Goal: Information Seeking & Learning: Check status

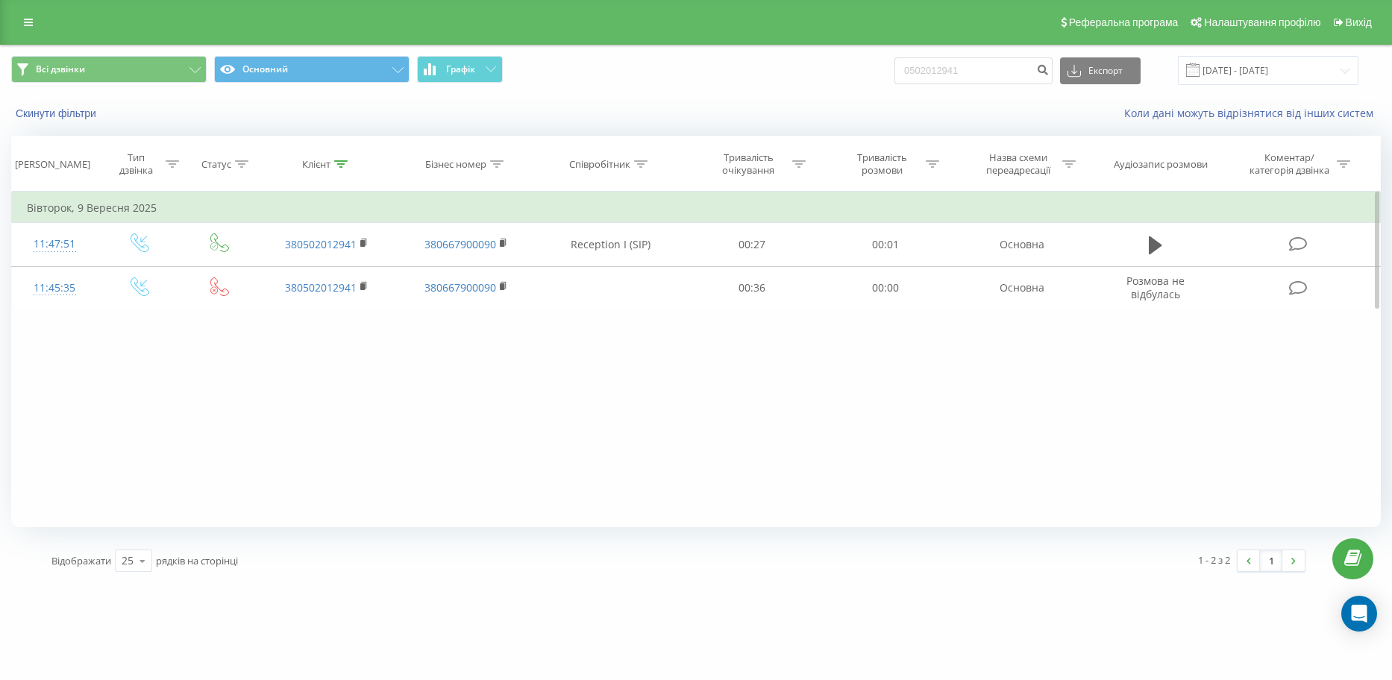
click at [304, 372] on div "Фільтрувати за умовою Дорівнює Введіть значення Скасувати OK Фільтрувати за умо…" at bounding box center [696, 360] width 1370 height 336
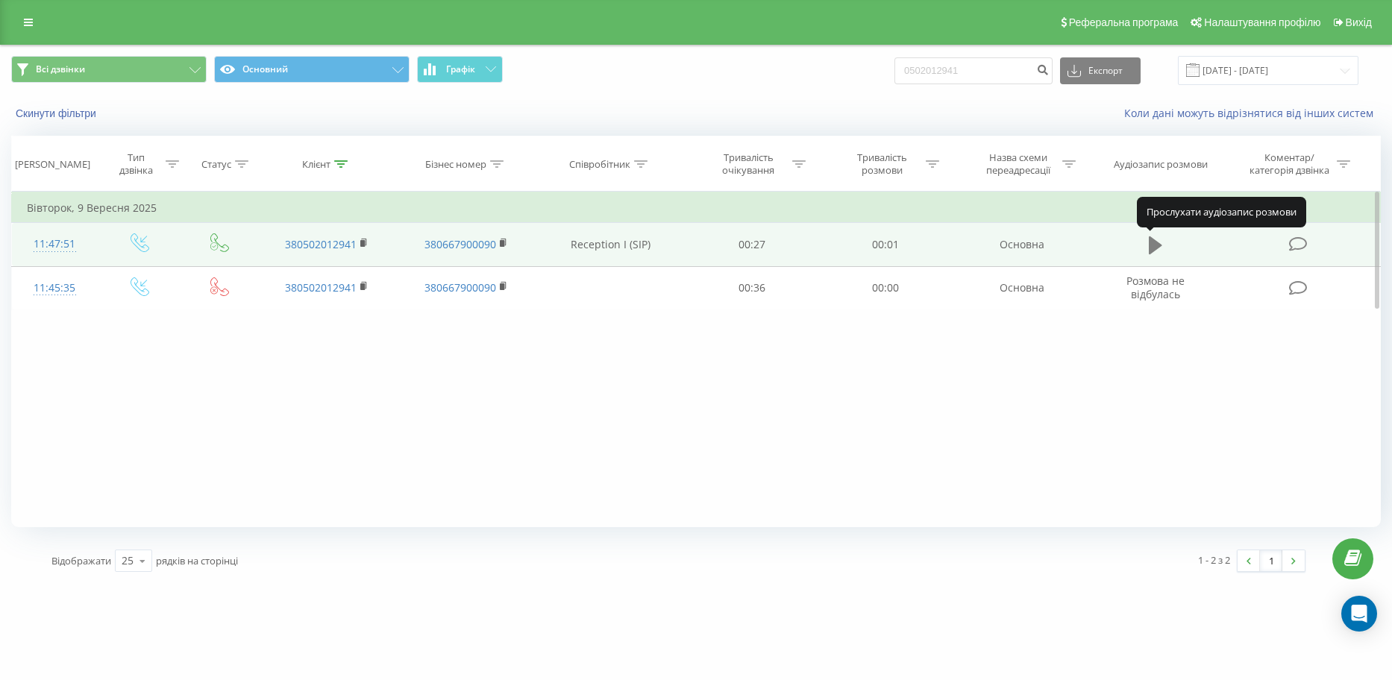
click at [1154, 240] on icon at bounding box center [1155, 246] width 13 height 18
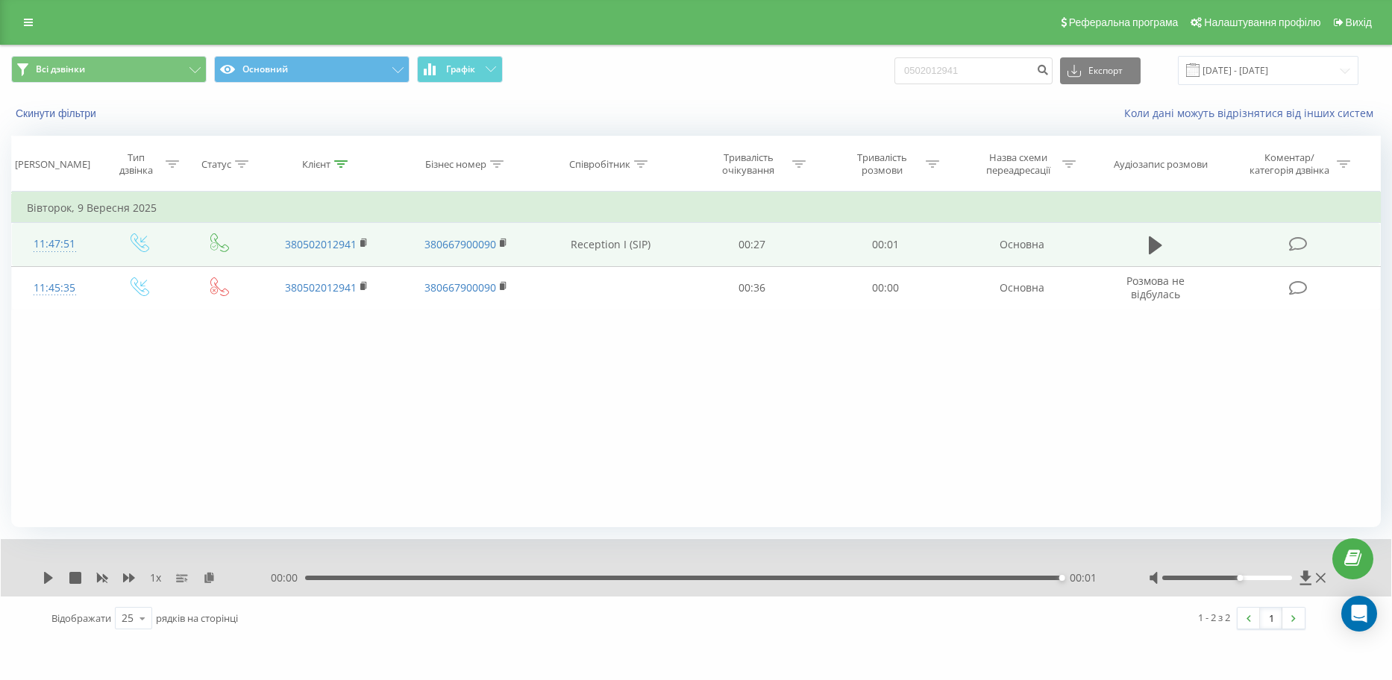
drag, startPoint x: 1227, startPoint y: 579, endPoint x: 1247, endPoint y: 580, distance: 20.2
click at [1247, 580] on div at bounding box center [1227, 578] width 130 height 4
drag, startPoint x: 1239, startPoint y: 579, endPoint x: 1268, endPoint y: 578, distance: 29.1
click at [1268, 578] on div "Accessibility label" at bounding box center [1266, 578] width 6 height 6
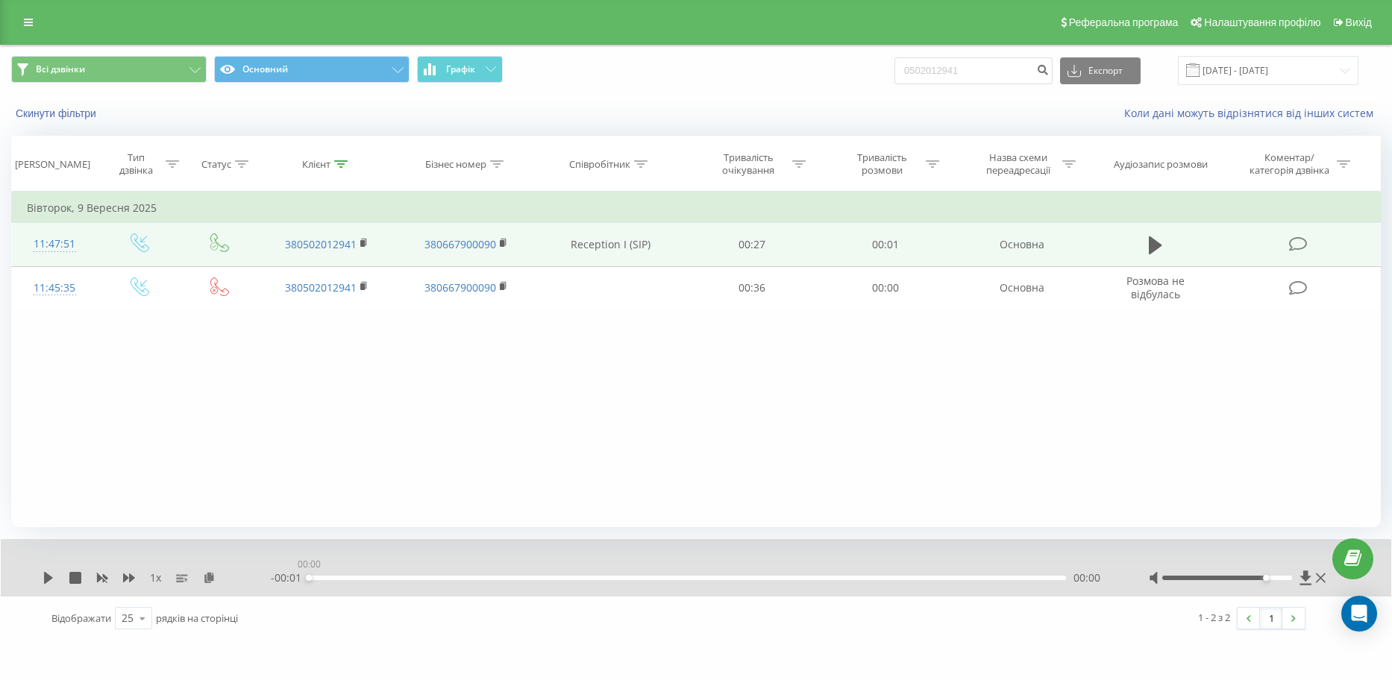
click at [309, 580] on div "00:00" at bounding box center [687, 578] width 757 height 4
click at [46, 575] on icon at bounding box center [48, 578] width 9 height 12
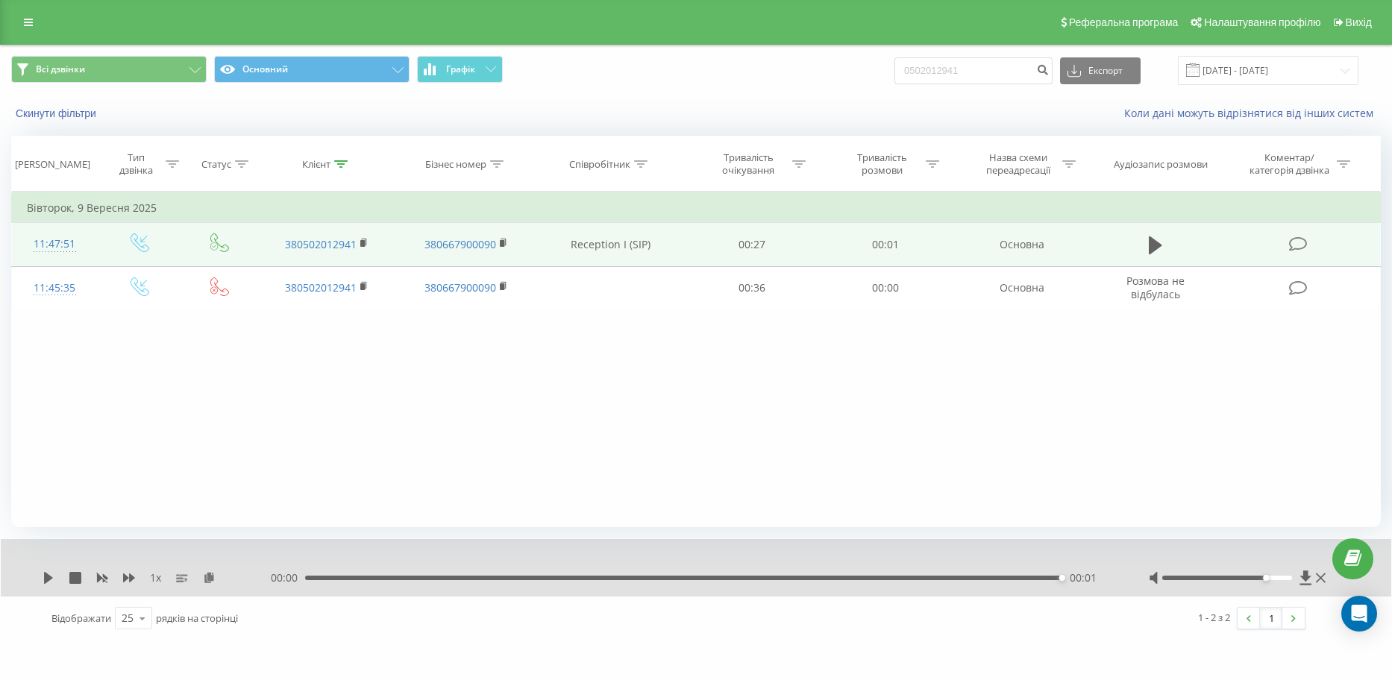
click at [476, 354] on div "Фільтрувати за умовою Дорівнює Введіть значення Скасувати OK Фільтрувати за умо…" at bounding box center [696, 360] width 1370 height 336
click at [340, 353] on div "Фільтрувати за умовою Дорівнює Введіть значення Скасувати OK Фільтрувати за умо…" at bounding box center [696, 360] width 1370 height 336
click at [457, 343] on div "Фільтрувати за умовою Дорівнює Введіть значення Скасувати OK Фільтрувати за умо…" at bounding box center [696, 360] width 1370 height 336
click at [614, 344] on div "Фільтрувати за умовою Дорівнює Введіть значення Скасувати OK Фільтрувати за умо…" at bounding box center [696, 360] width 1370 height 336
click at [748, 363] on div "Фільтрувати за умовою Дорівнює Введіть значення Скасувати OK Фільтрувати за умо…" at bounding box center [696, 360] width 1370 height 336
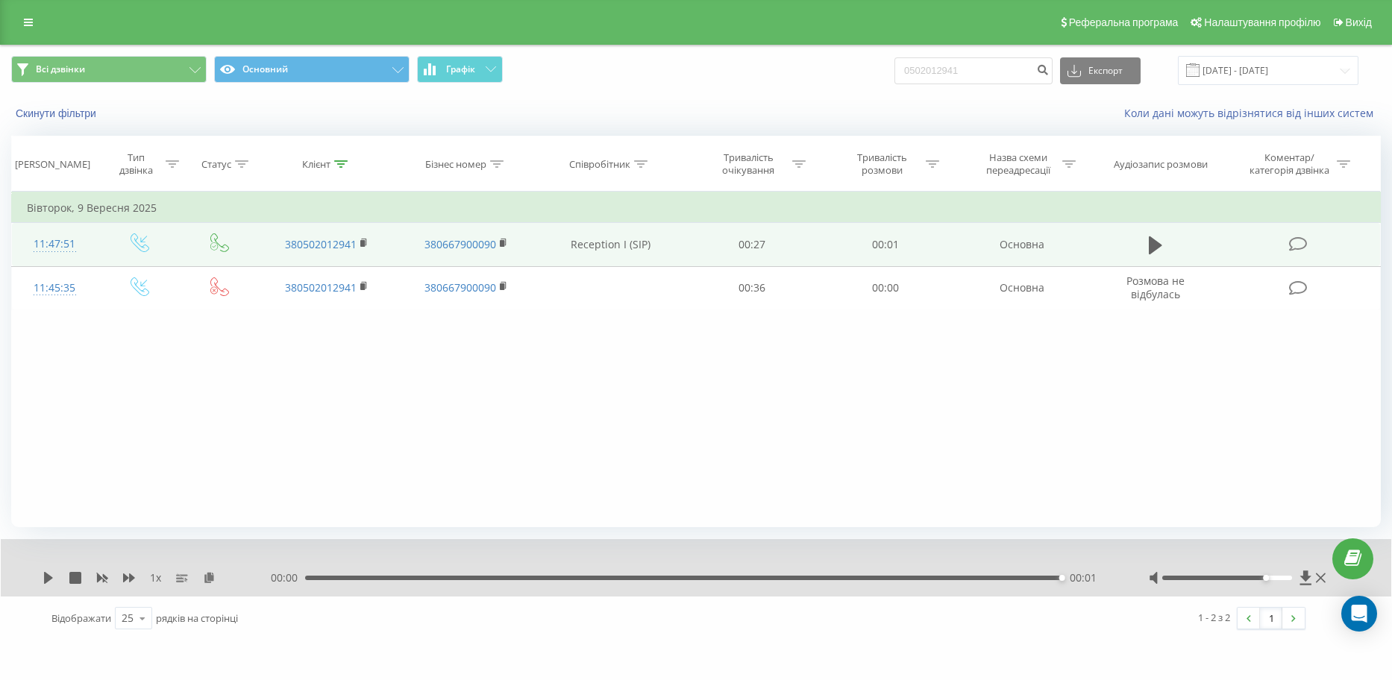
click at [894, 361] on div "Фільтрувати за умовою Дорівнює Введіть значення Скасувати OK Фільтрувати за умо…" at bounding box center [696, 360] width 1370 height 336
click at [65, 115] on button "Скинути фільтри" at bounding box center [57, 113] width 93 height 13
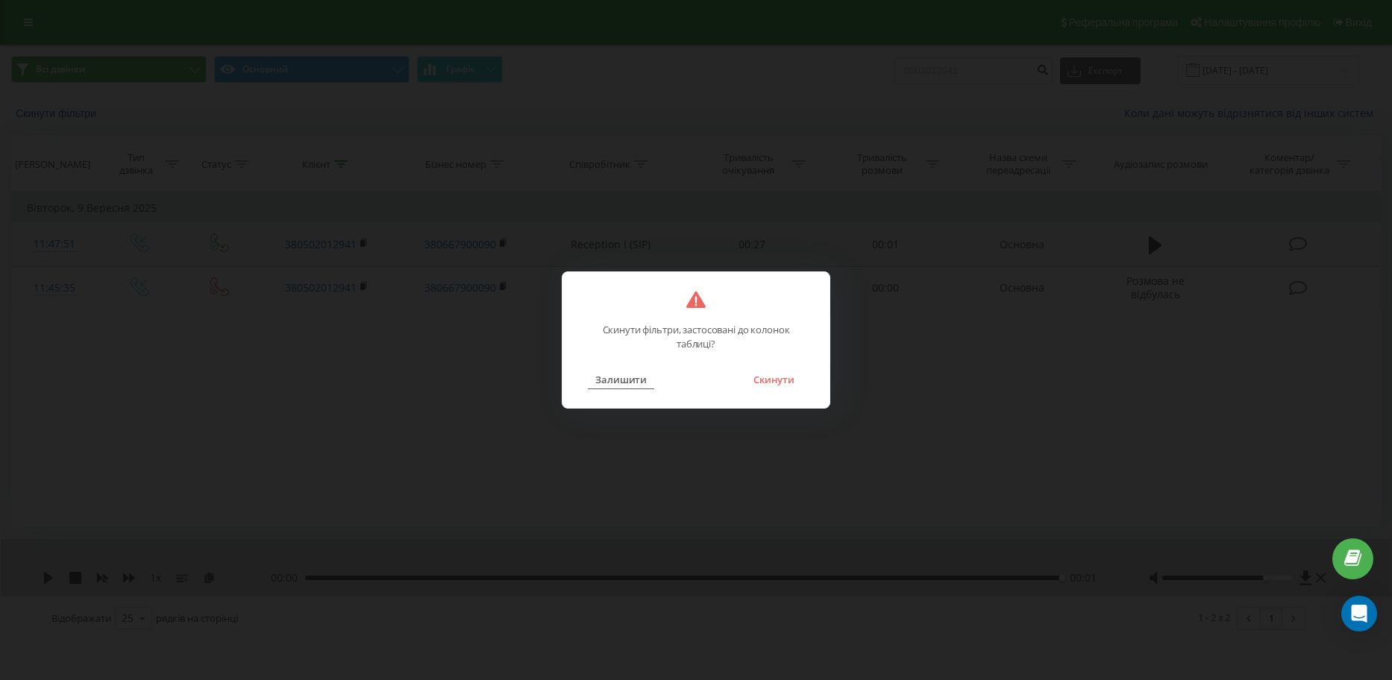
click at [642, 377] on button "Залишити" at bounding box center [621, 379] width 66 height 19
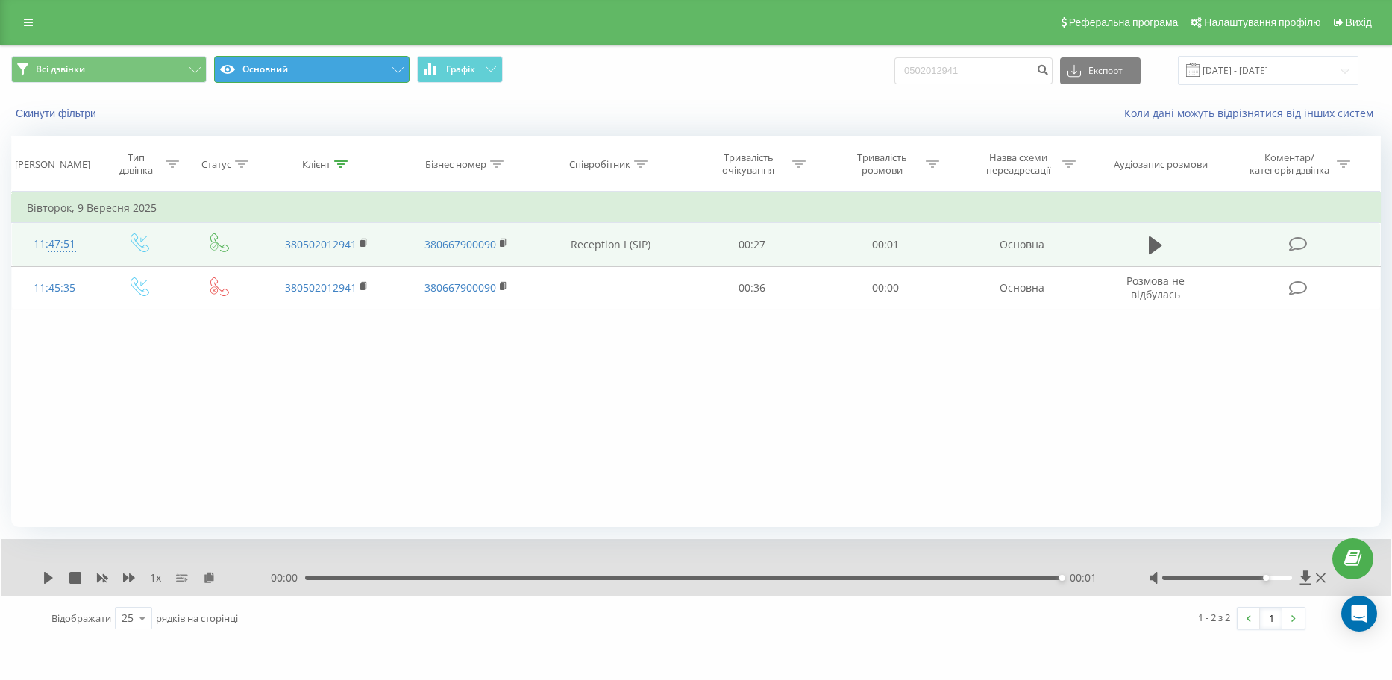
click at [266, 71] on button "Основний" at bounding box center [311, 69] width 195 height 27
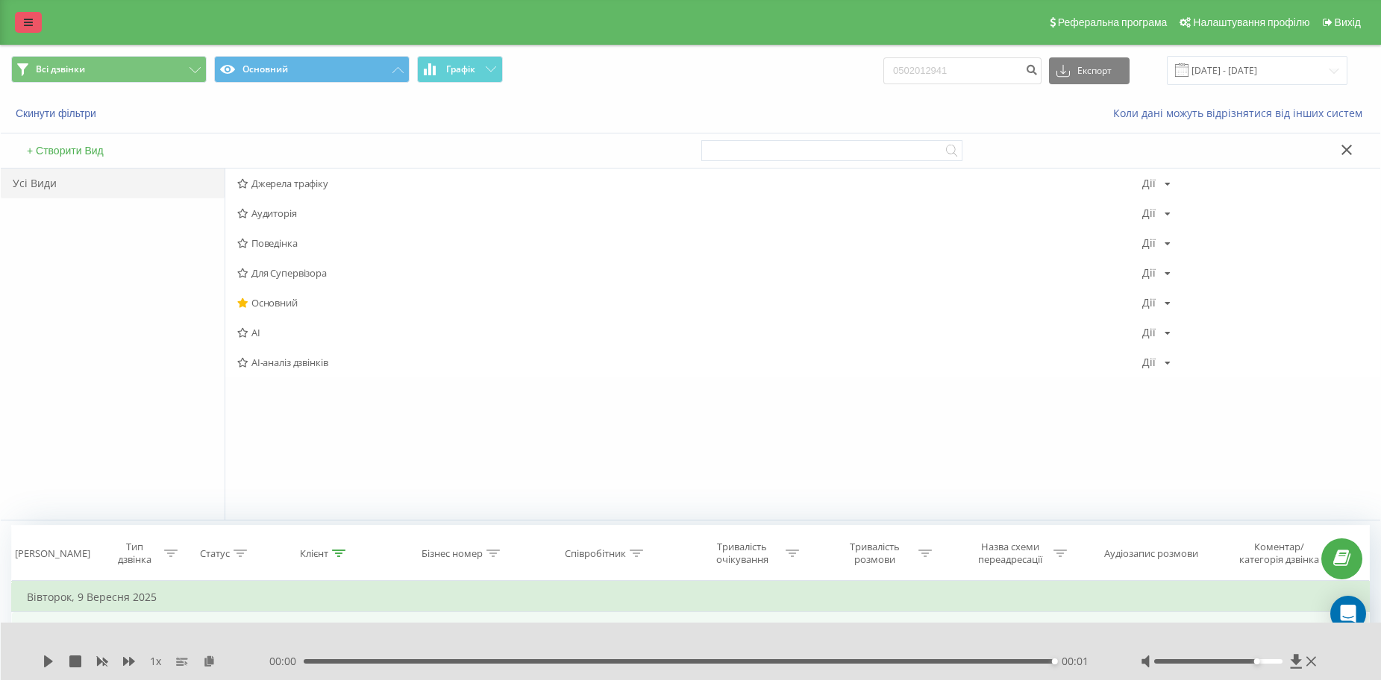
click at [25, 21] on icon at bounding box center [28, 22] width 9 height 10
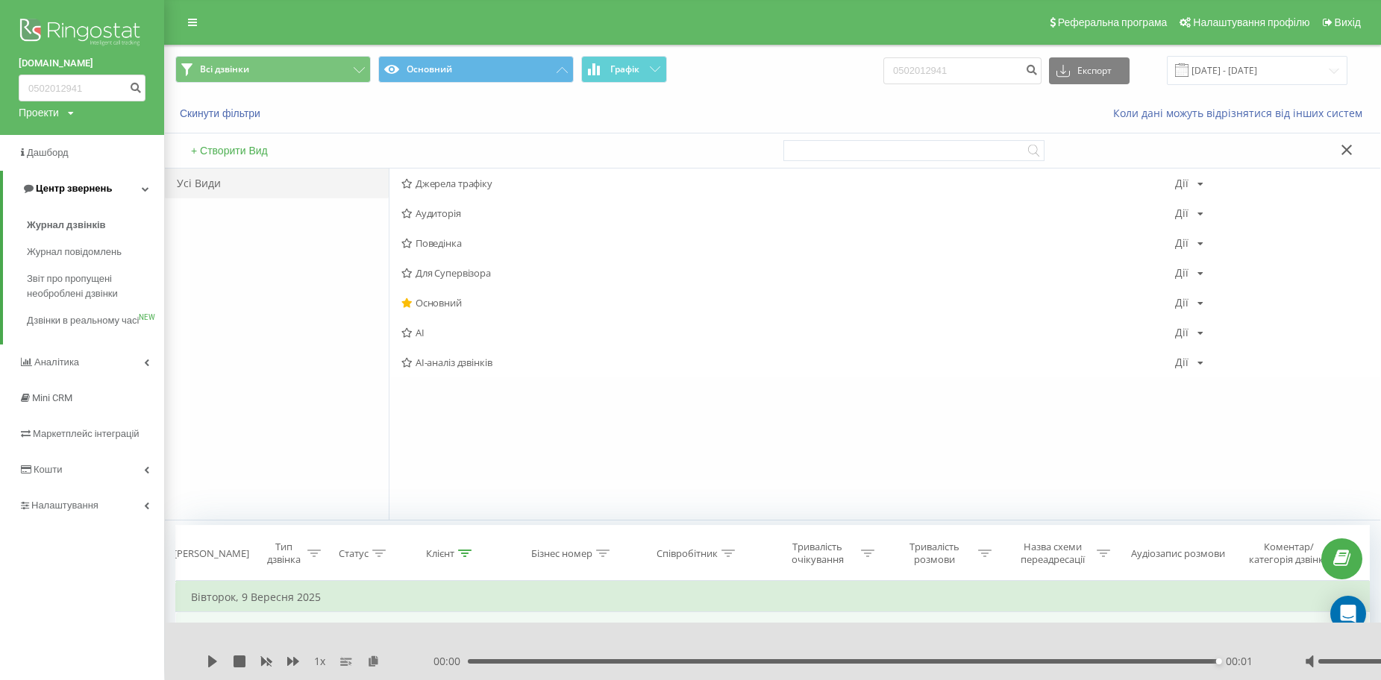
click at [87, 190] on span "Центр звернень" at bounding box center [74, 188] width 76 height 11
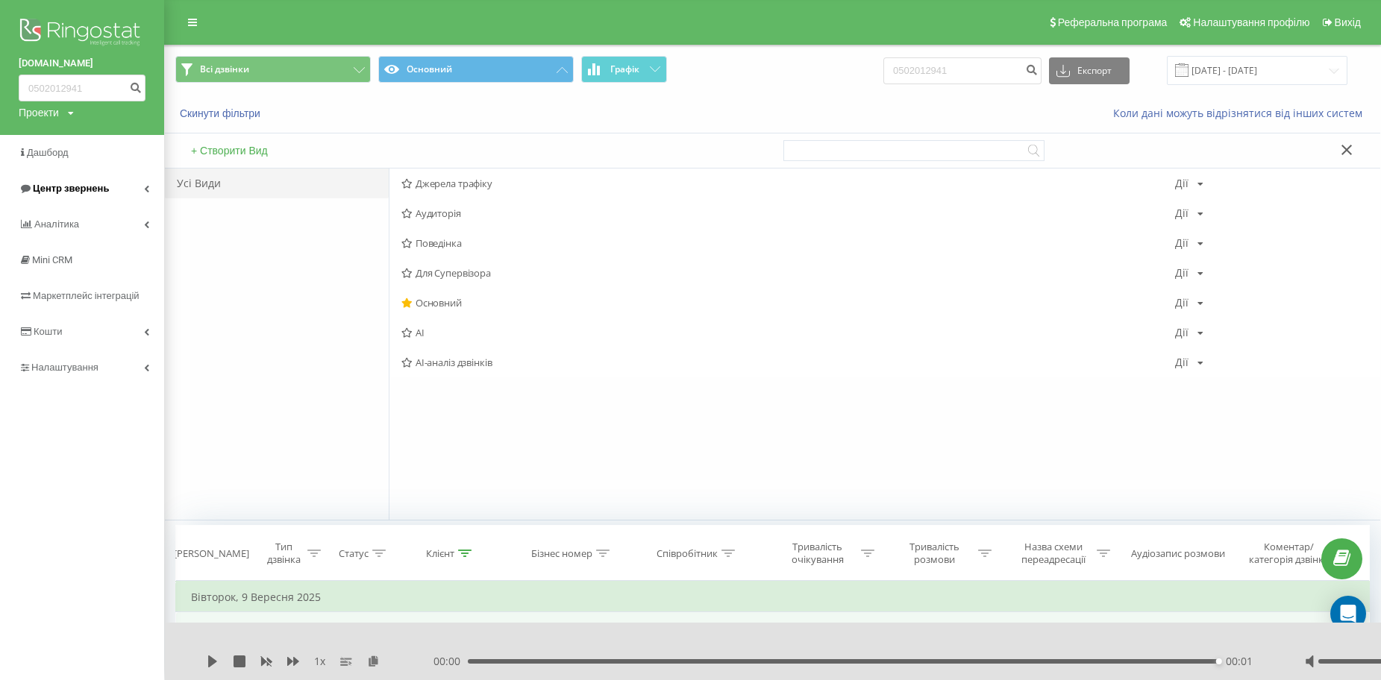
click at [64, 189] on span "Центр звернень" at bounding box center [71, 188] width 76 height 11
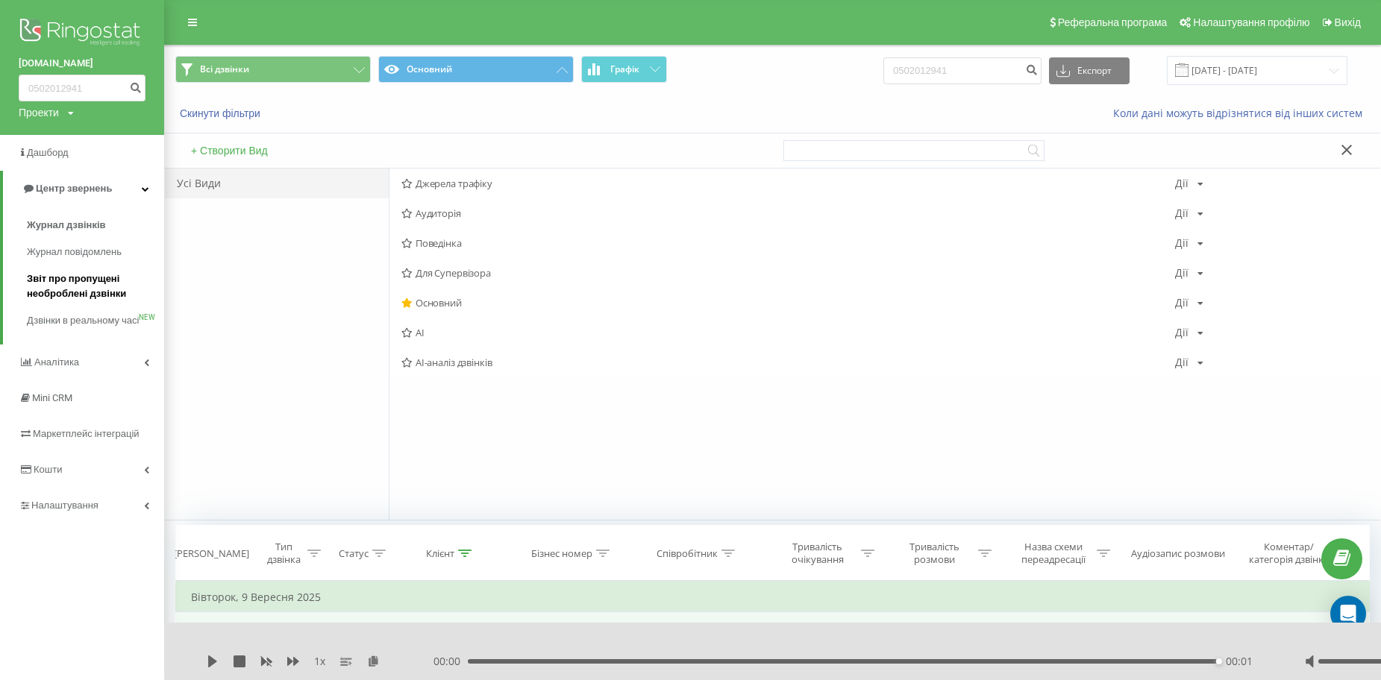
click at [72, 286] on span "Звіт про пропущені необроблені дзвінки" at bounding box center [92, 287] width 130 height 30
click at [48, 278] on span "Звіт про пропущені необроблені дзвінки" at bounding box center [92, 287] width 130 height 30
click at [237, 304] on div "Усі Види" at bounding box center [277, 344] width 224 height 351
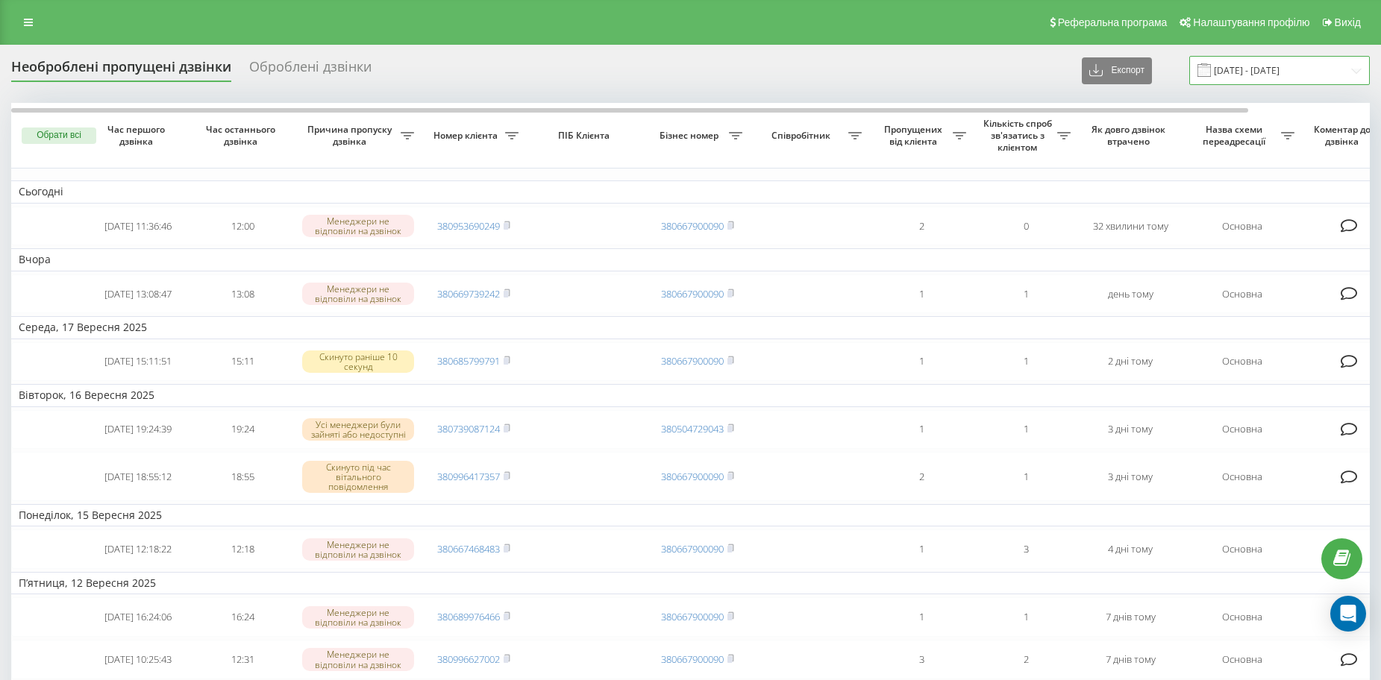
click at [1312, 66] on input "19.08.2025 - 19.09.2025" at bounding box center [1279, 70] width 181 height 29
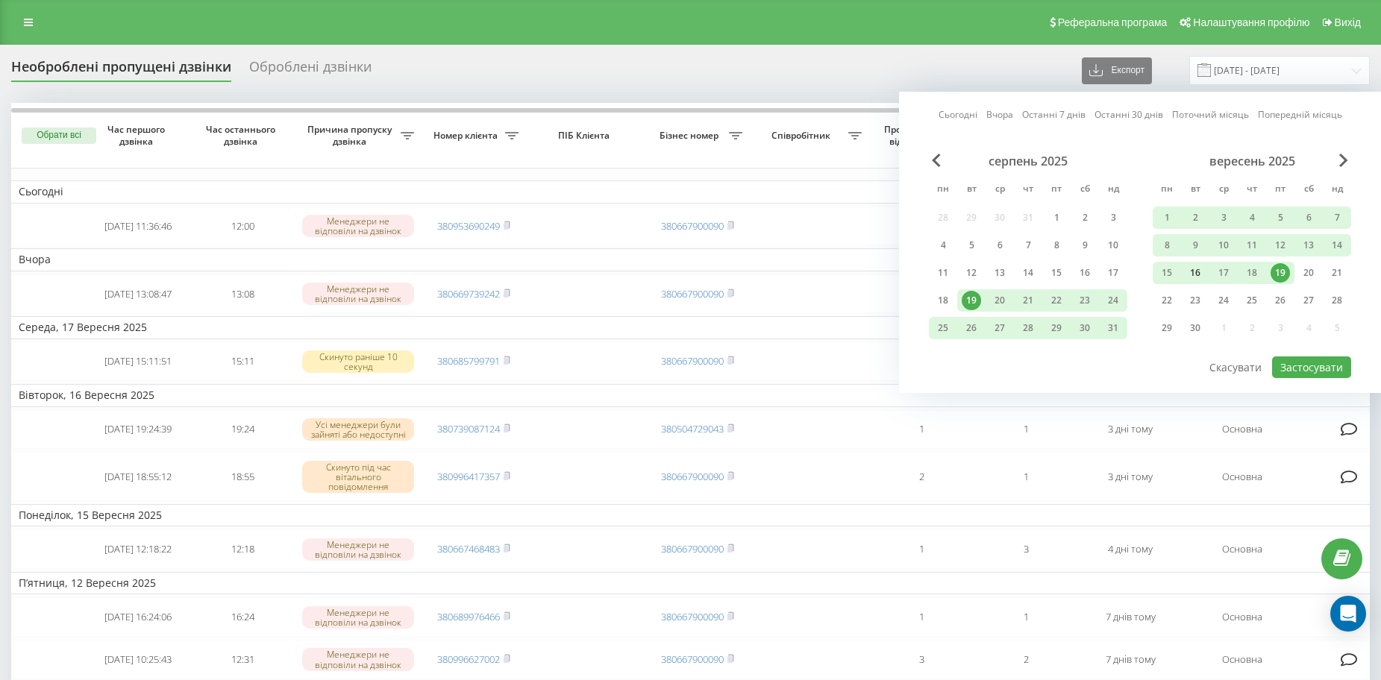
click at [1194, 275] on div "16" at bounding box center [1194, 272] width 19 height 19
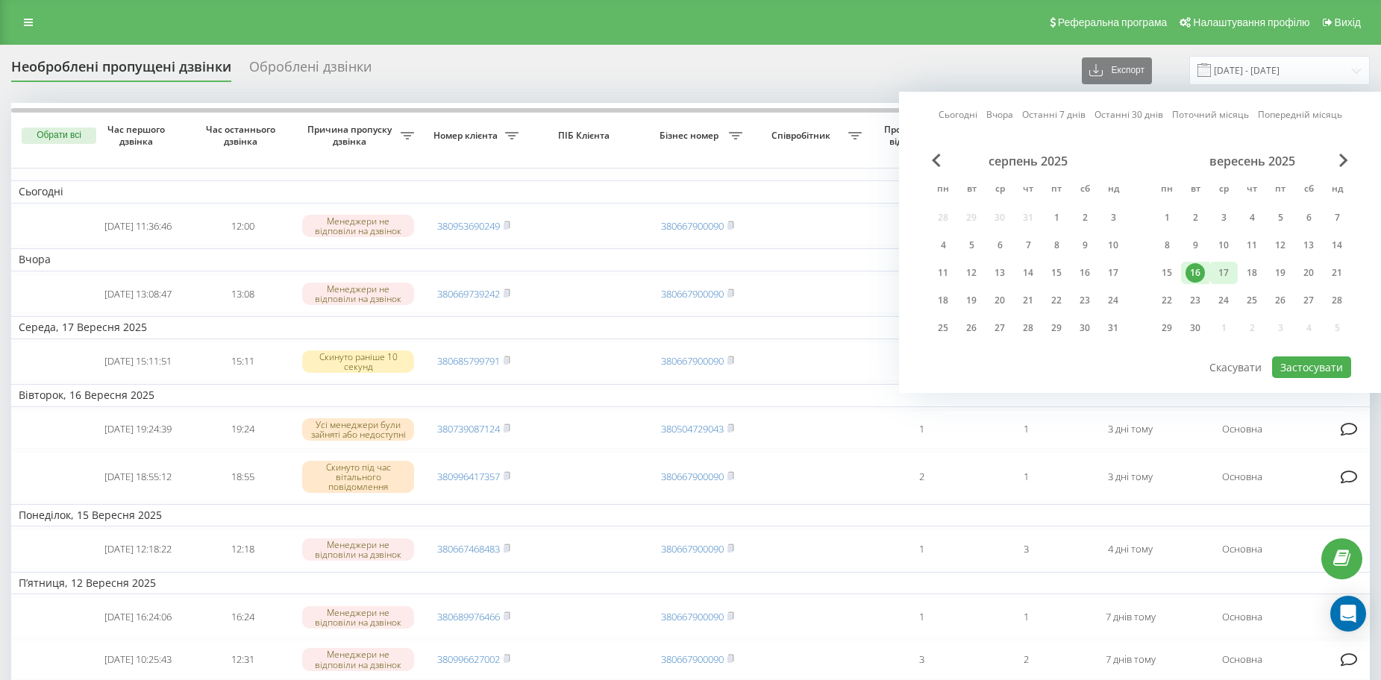
click at [1219, 275] on div "17" at bounding box center [1223, 272] width 19 height 19
click at [1282, 271] on div "19" at bounding box center [1280, 272] width 19 height 19
click at [1222, 273] on div "17" at bounding box center [1223, 272] width 19 height 19
click at [1290, 365] on button "Застосувати" at bounding box center [1311, 368] width 79 height 22
type input "17.09.2025 - 19.09.2025"
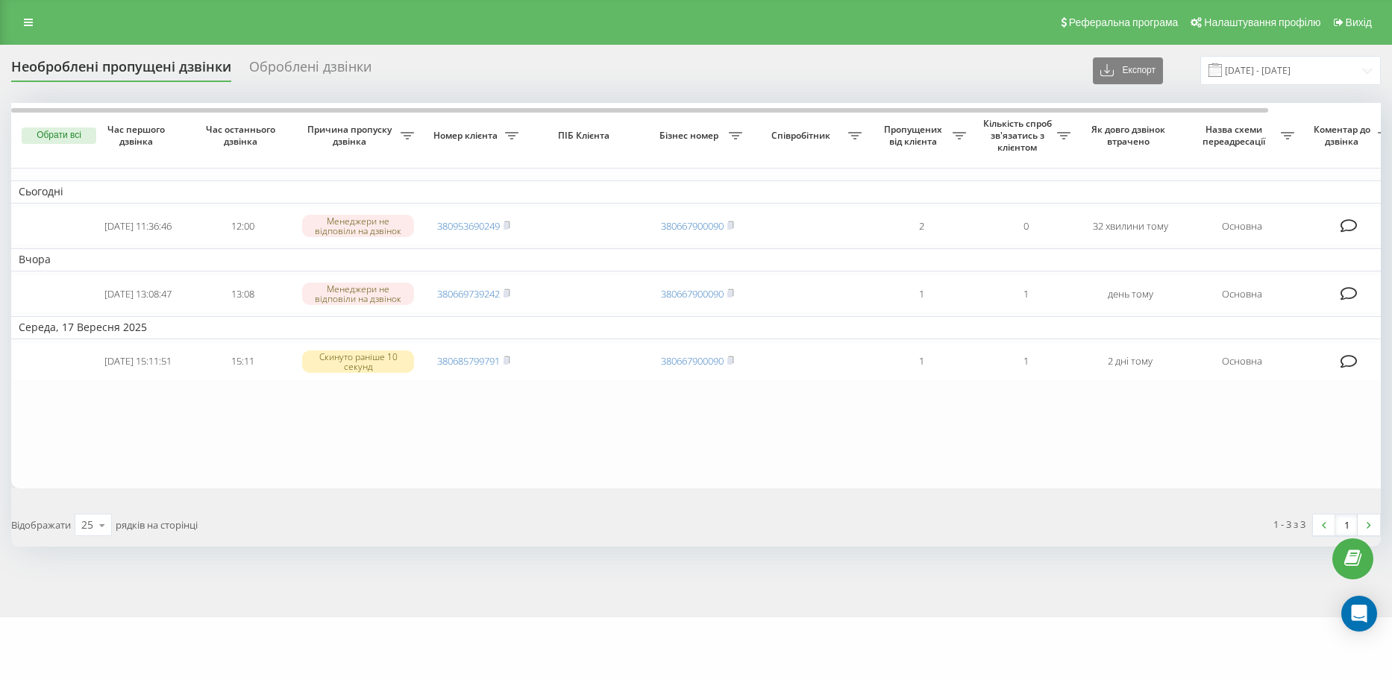
click at [357, 437] on table "Сьогодні 2025-09-19 11:36:46 12:00 Менеджери не відповіли на дзвінок 3809536902…" at bounding box center [757, 296] width 1492 height 386
